Goal: Register for event/course

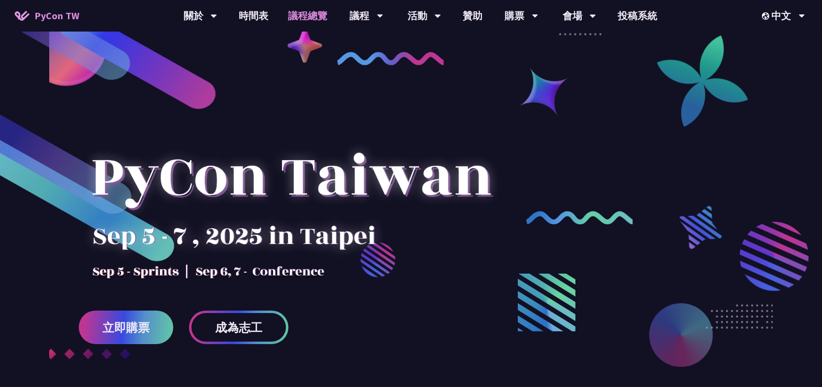
click at [313, 14] on link "議程總覽" at bounding box center [308, 16] width 59 height 32
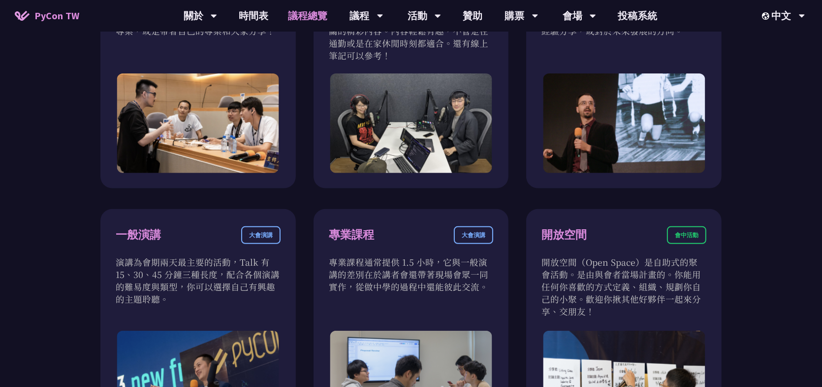
scroll to position [295, 0]
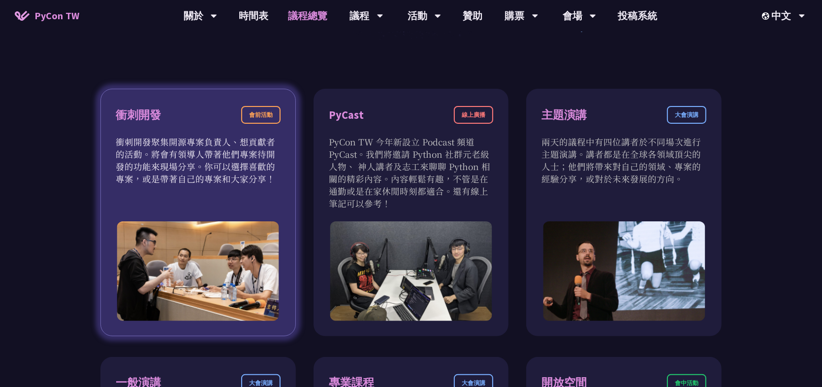
click at [267, 114] on div "會前活動" at bounding box center [260, 115] width 39 height 18
click at [229, 169] on p "衝刺開發聚集開源專案負責人、想貢獻者的活動。將會有領導人帶著他們專案待開發的功能來現場分享。你可以選擇喜歡的專案，或是帶著自己的專案和大家分享！" at bounding box center [198, 159] width 165 height 49
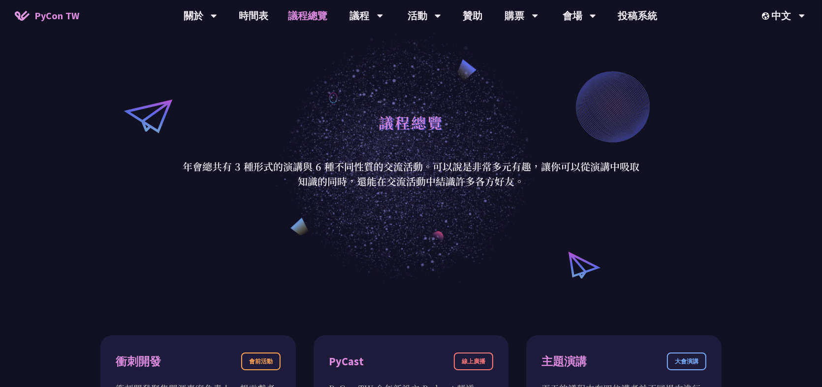
scroll to position [0, 0]
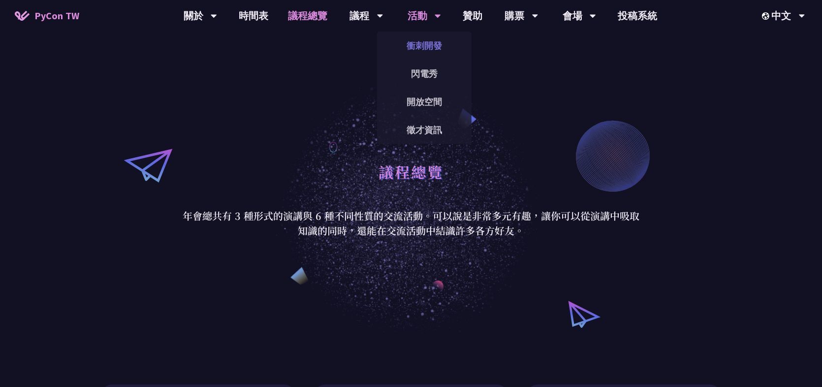
click at [423, 44] on link "衝刺開發" at bounding box center [424, 45] width 95 height 23
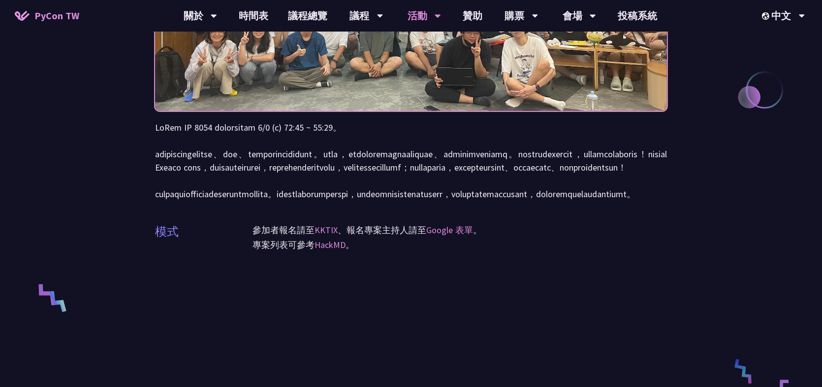
scroll to position [246, 0]
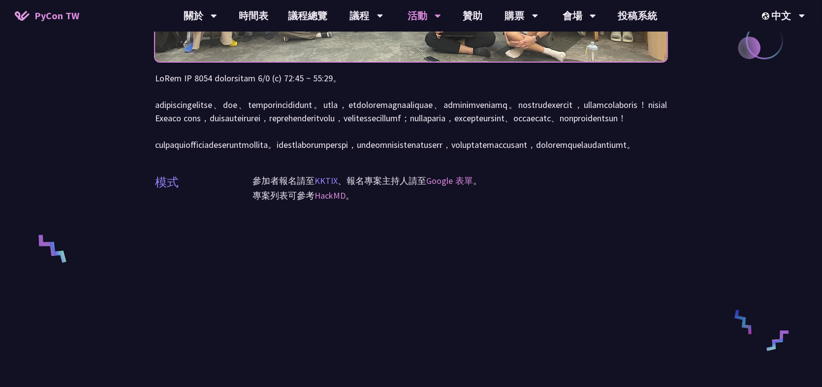
click at [334, 186] on link "KKTIX" at bounding box center [326, 180] width 23 height 11
